Goal: Transaction & Acquisition: Purchase product/service

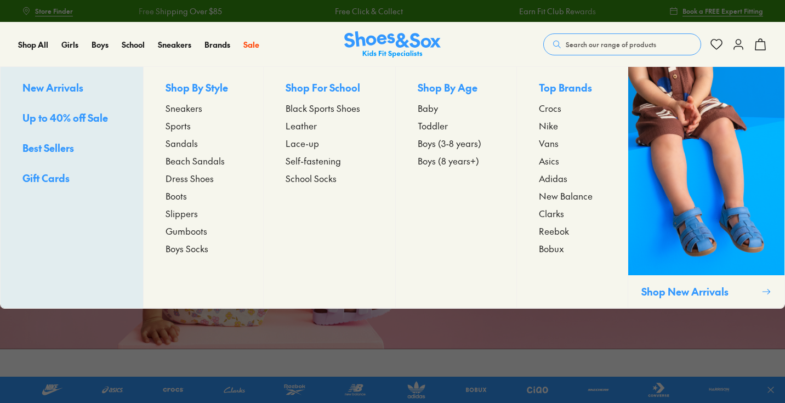
click at [178, 128] on span "Sports" at bounding box center [177, 125] width 25 height 13
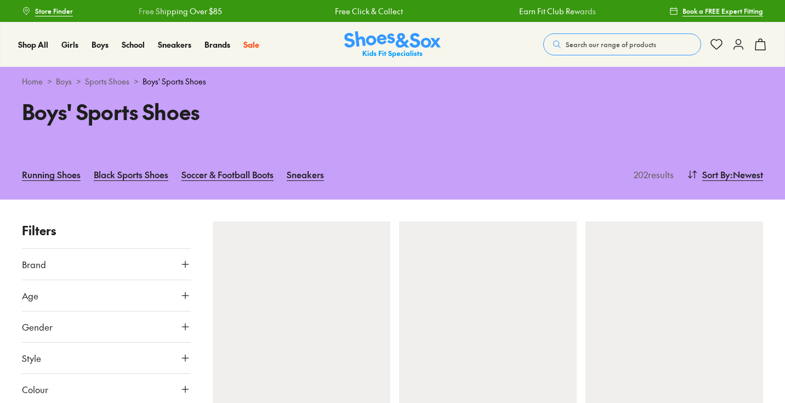
scroll to position [47, 0]
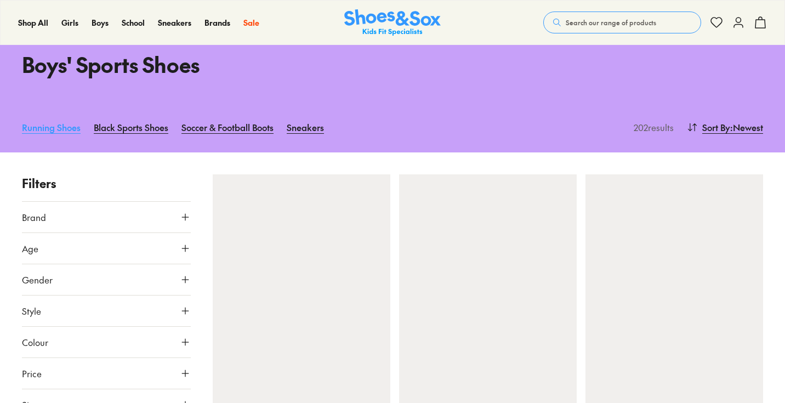
click at [55, 133] on link "Running Shoes" at bounding box center [51, 127] width 59 height 24
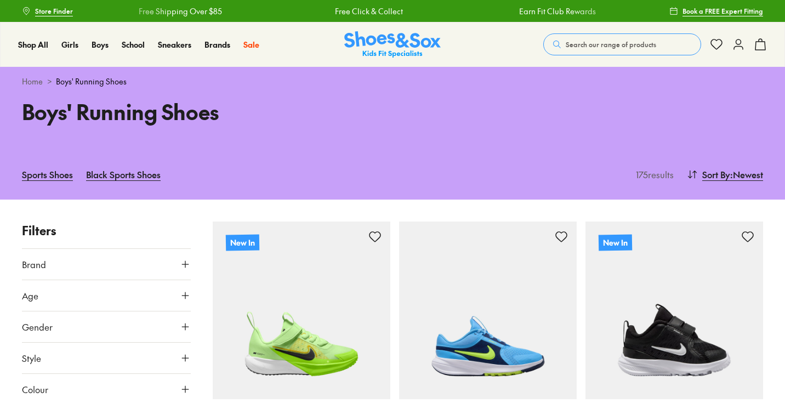
click at [75, 304] on button "Age" at bounding box center [106, 295] width 169 height 31
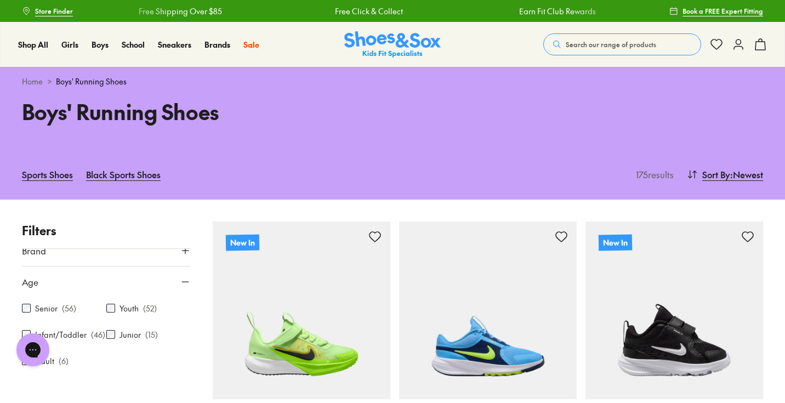
click at [182, 278] on icon at bounding box center [185, 281] width 11 height 11
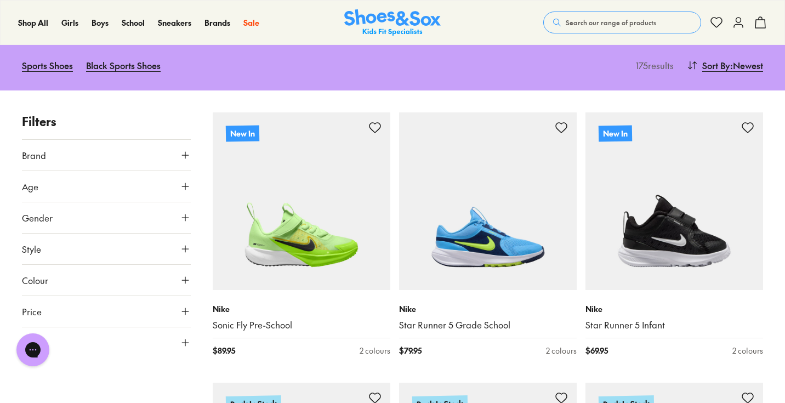
scroll to position [110, 0]
click at [172, 213] on button "Gender" at bounding box center [106, 217] width 169 height 31
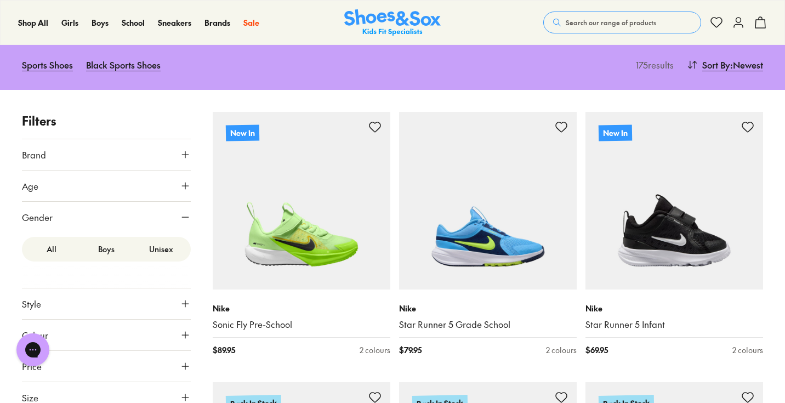
click at [102, 245] on label "Boys" at bounding box center [106, 249] width 55 height 20
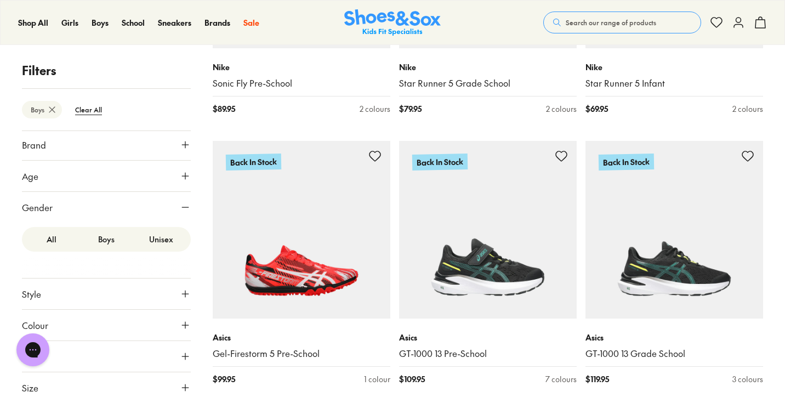
scroll to position [353, 0]
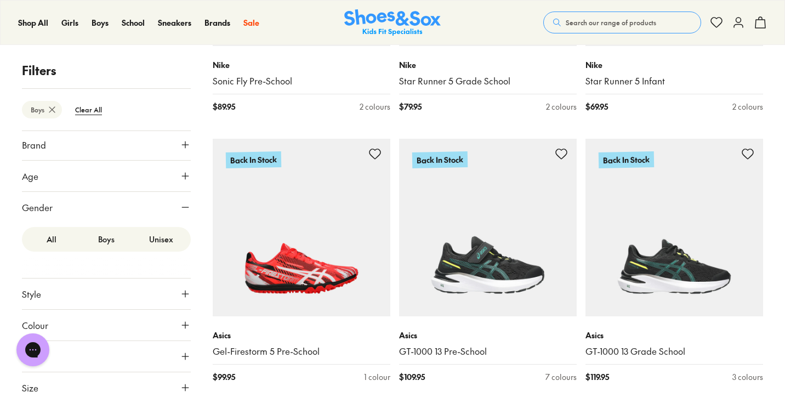
click at [88, 384] on button "Size" at bounding box center [106, 387] width 169 height 31
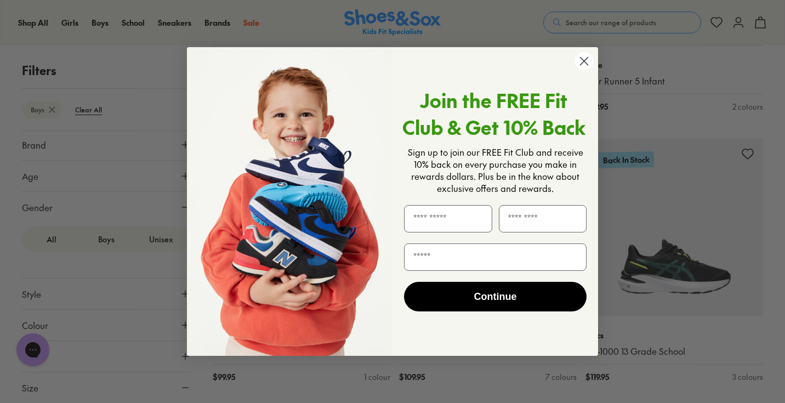
click at [581, 60] on circle "Close dialog" at bounding box center [584, 61] width 18 height 18
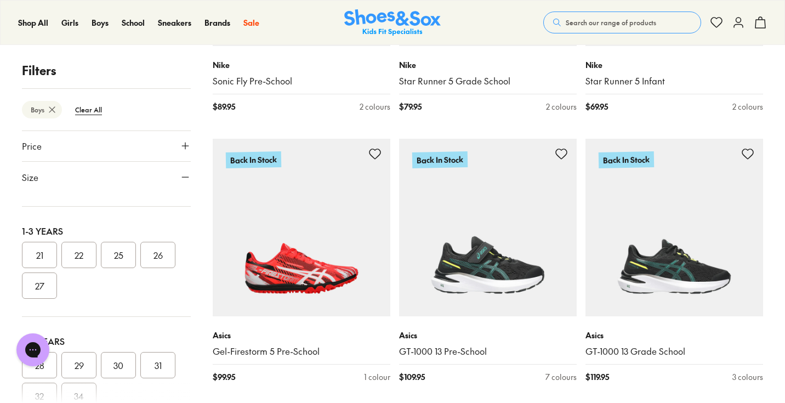
scroll to position [0, 0]
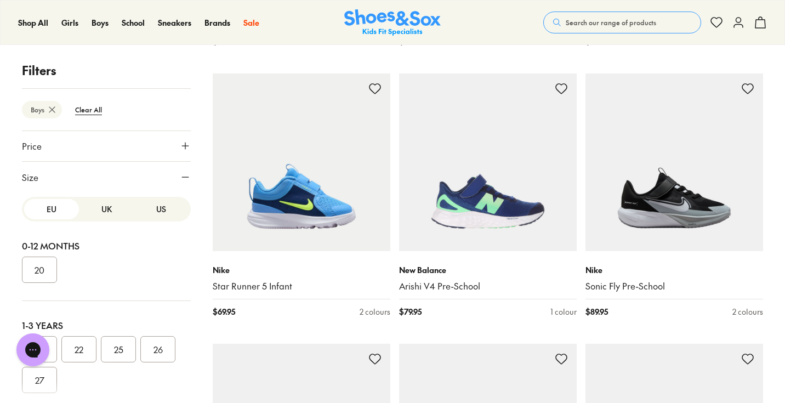
scroll to position [1472, 0]
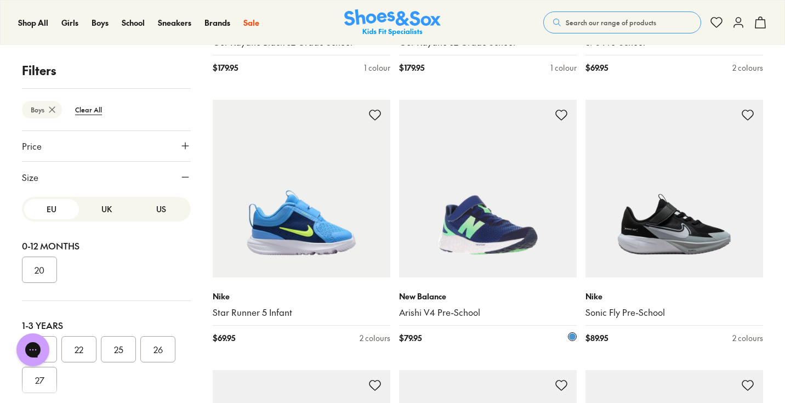
click at [479, 207] on img at bounding box center [488, 189] width 178 height 178
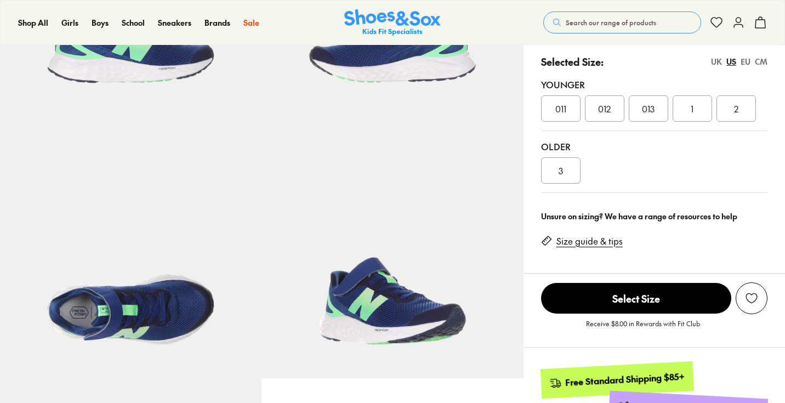
select select "*"
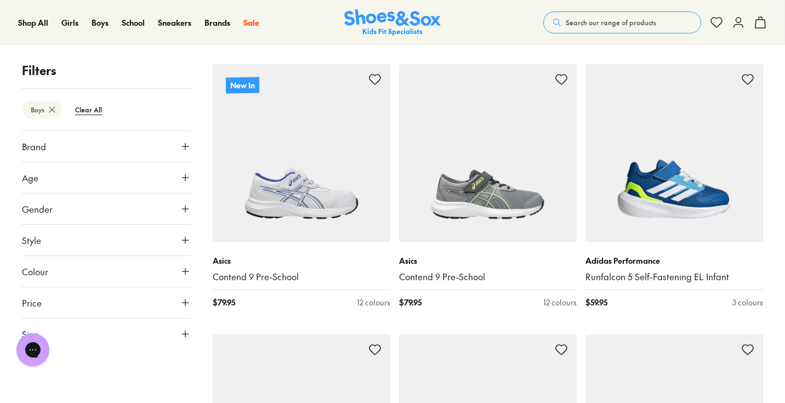
scroll to position [702, 0]
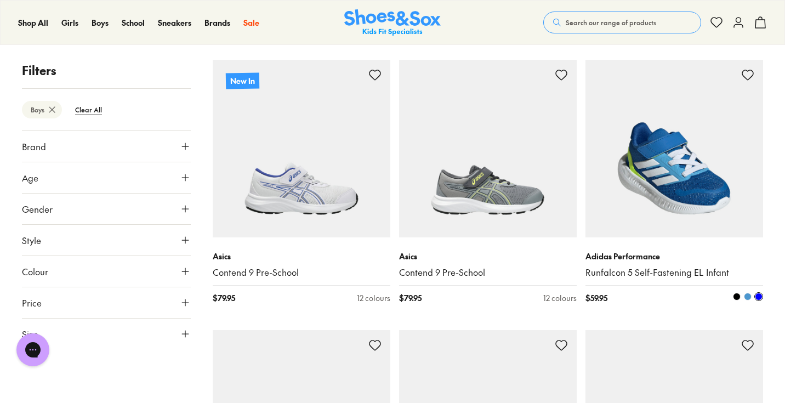
click at [678, 146] on img at bounding box center [674, 149] width 178 height 178
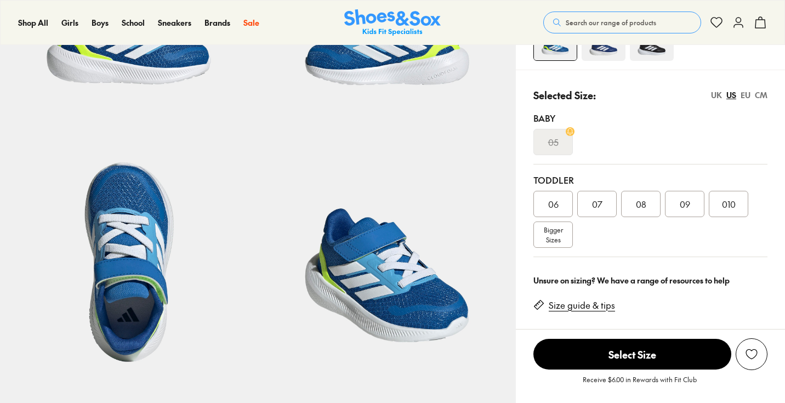
select select "*"
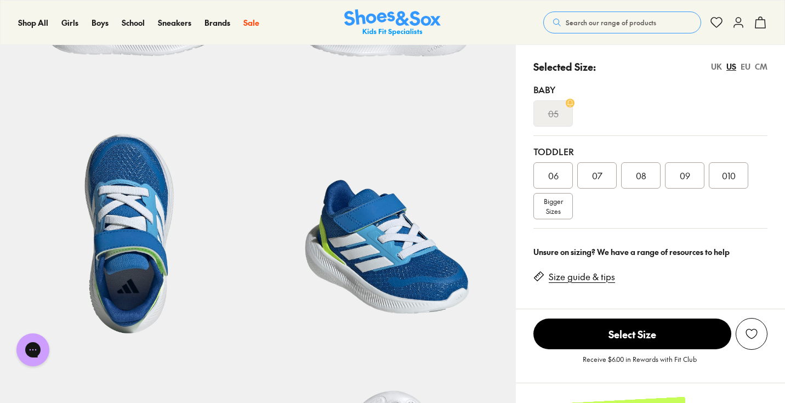
scroll to position [232, 0]
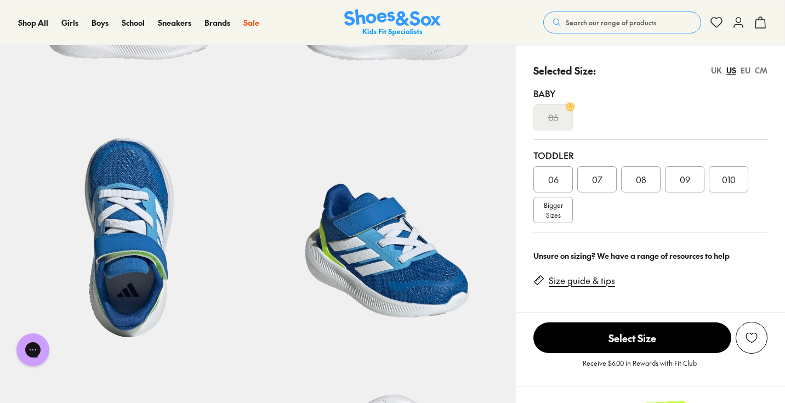
click at [563, 211] on span "Bigger Sizes" at bounding box center [552, 210] width 19 height 20
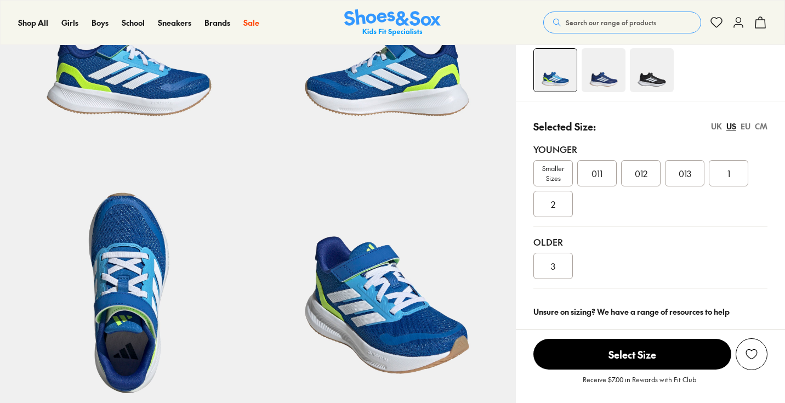
select select "*"
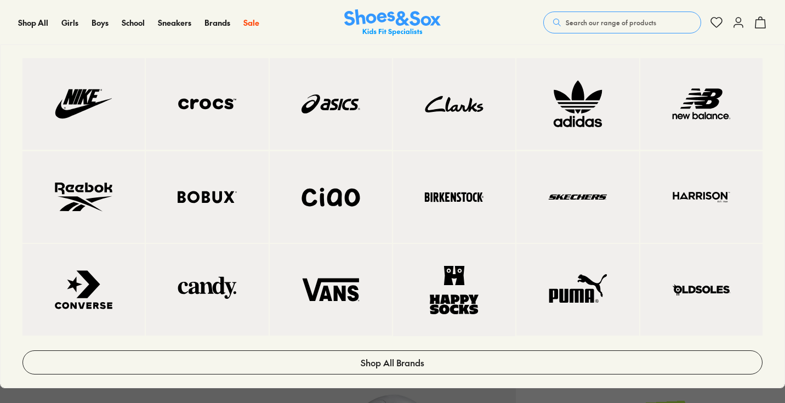
scroll to position [232, 0]
select select "*"
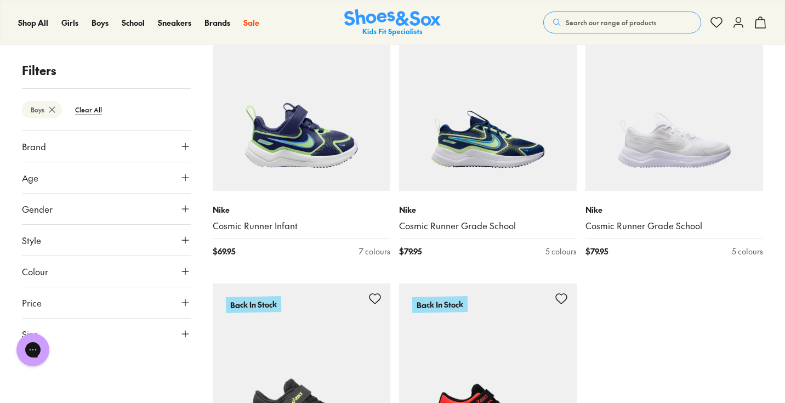
scroll to position [2640, 0]
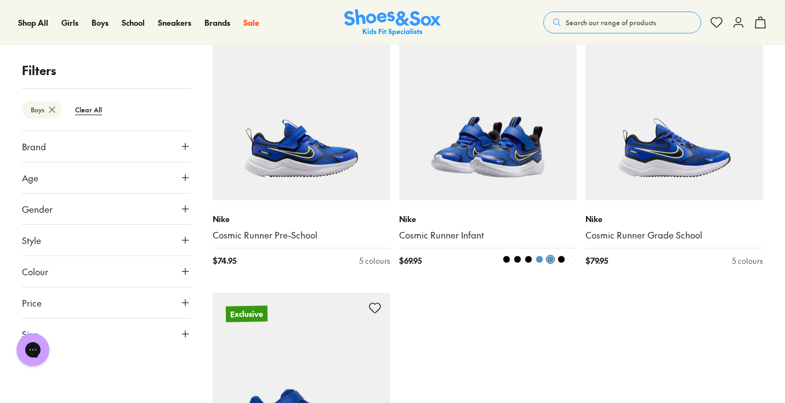
scroll to position [5614, 0]
